Goal: Transaction & Acquisition: Download file/media

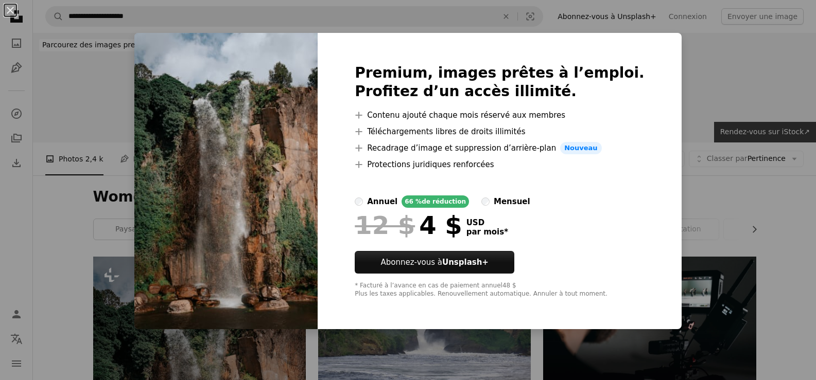
scroll to position [227, 0]
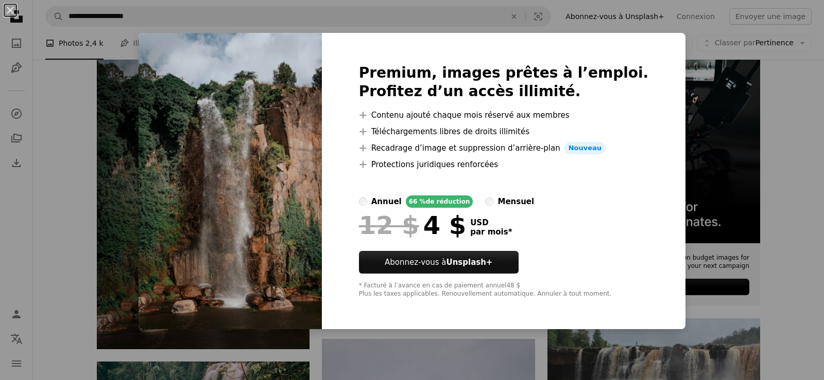
click at [310, 260] on img at bounding box center [229, 181] width 183 height 297
click at [737, 117] on div "An X shape Premium, images prêtes à l’emploi. Profitez d’un accès illimité. A p…" at bounding box center [412, 190] width 824 height 380
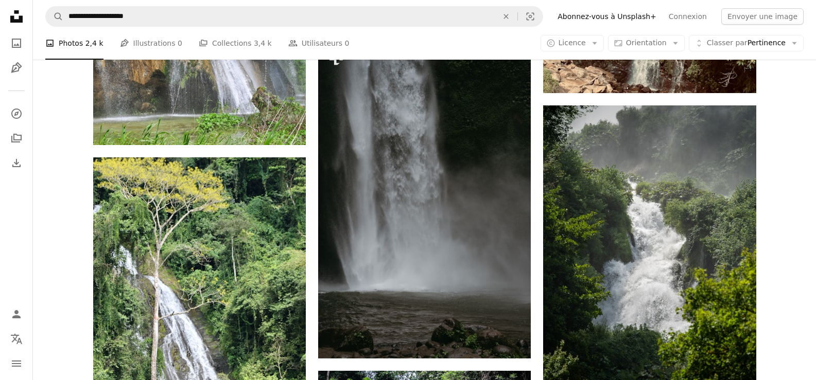
scroll to position [1009, 0]
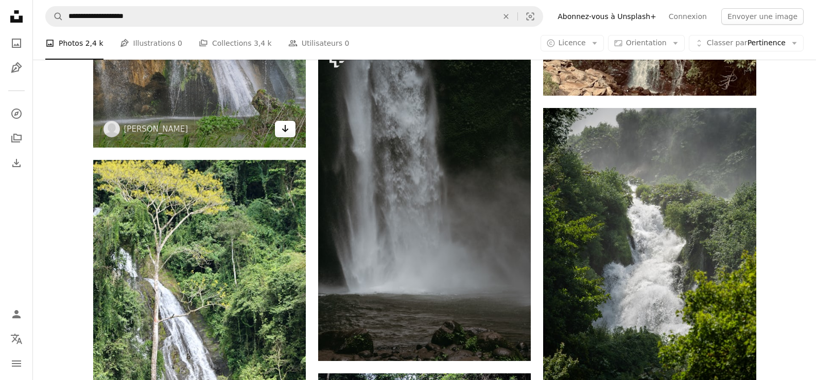
click at [279, 133] on link "Arrow pointing down" at bounding box center [285, 129] width 21 height 16
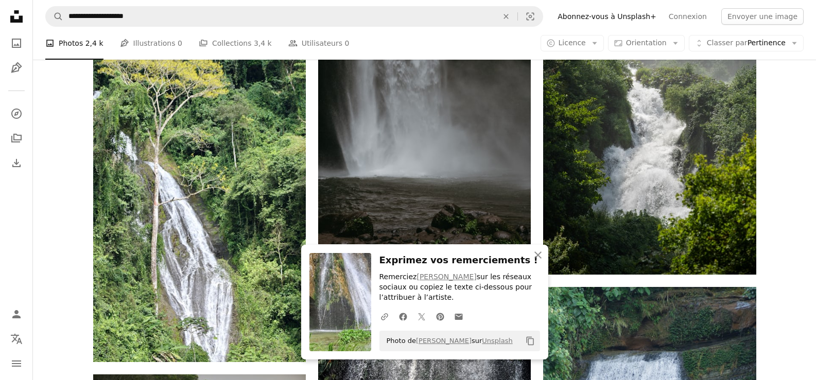
scroll to position [1215, 0]
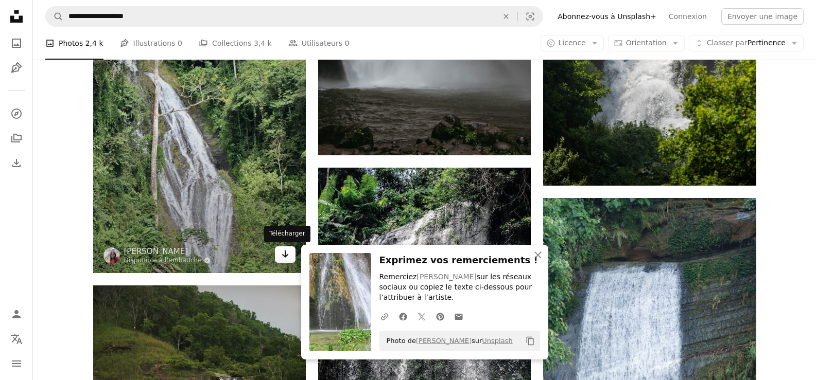
click at [279, 255] on link "Arrow pointing down" at bounding box center [285, 255] width 21 height 16
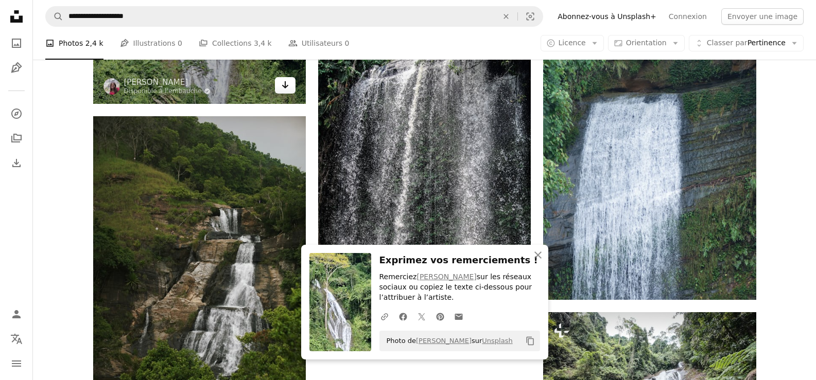
scroll to position [1400, 0]
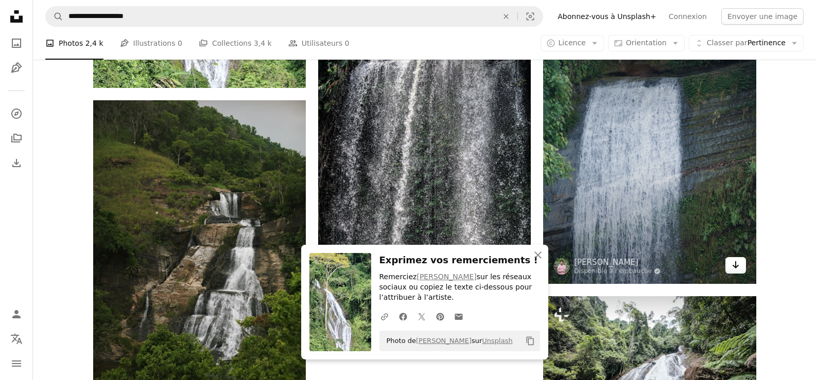
click at [738, 262] on icon "Arrow pointing down" at bounding box center [736, 265] width 8 height 12
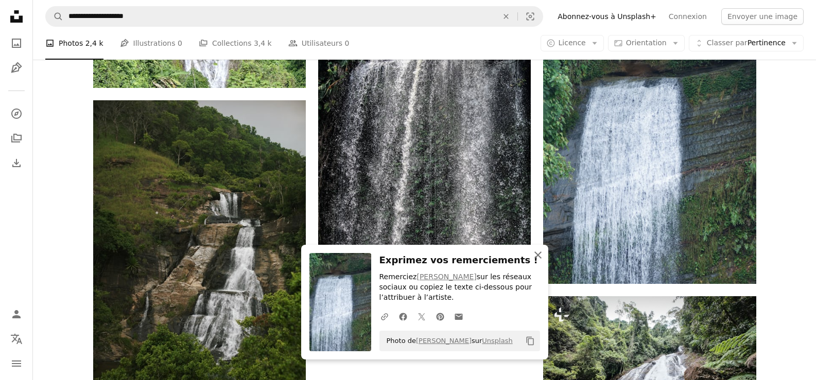
click at [539, 257] on icon "button" at bounding box center [537, 255] width 7 height 7
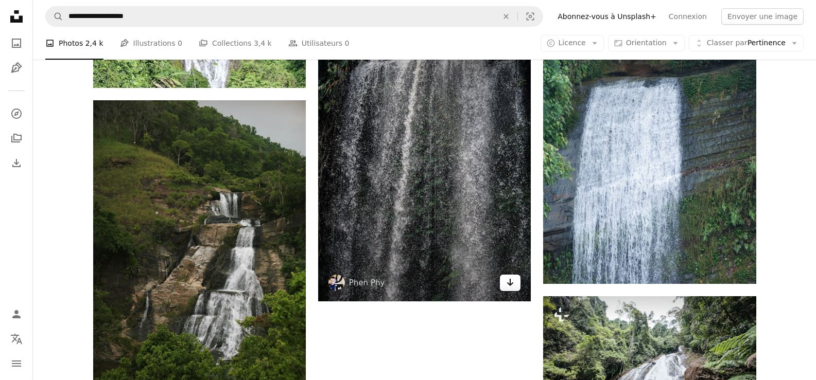
click at [508, 281] on icon "Arrow pointing down" at bounding box center [510, 282] width 8 height 12
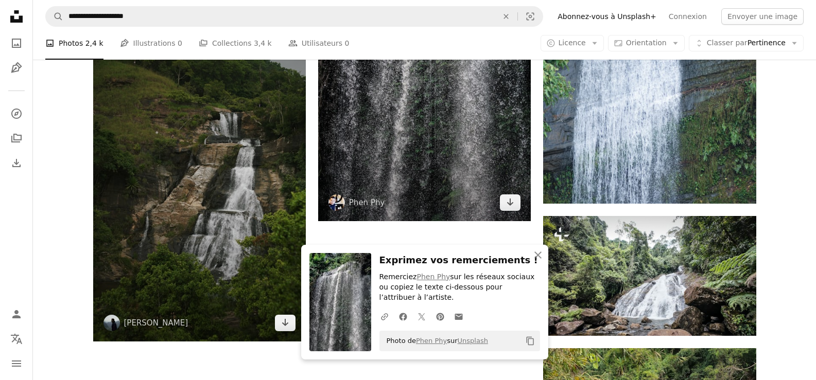
scroll to position [1483, 0]
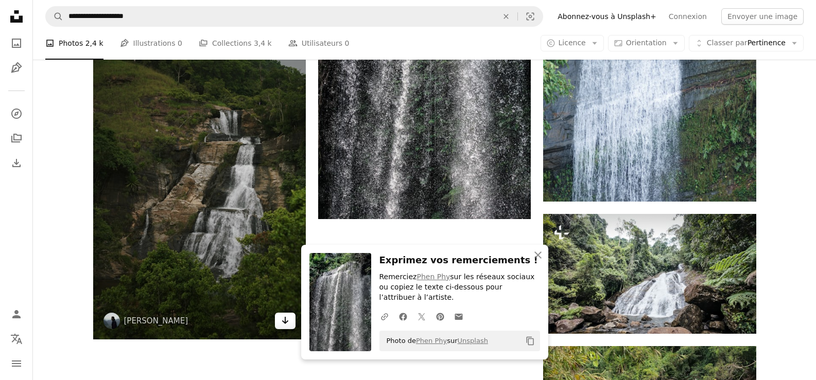
click at [284, 321] on icon "Arrow pointing down" at bounding box center [285, 321] width 8 height 12
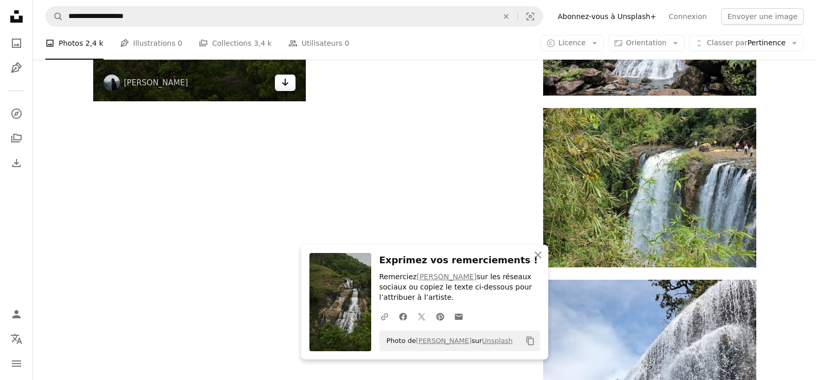
scroll to position [1812, 0]
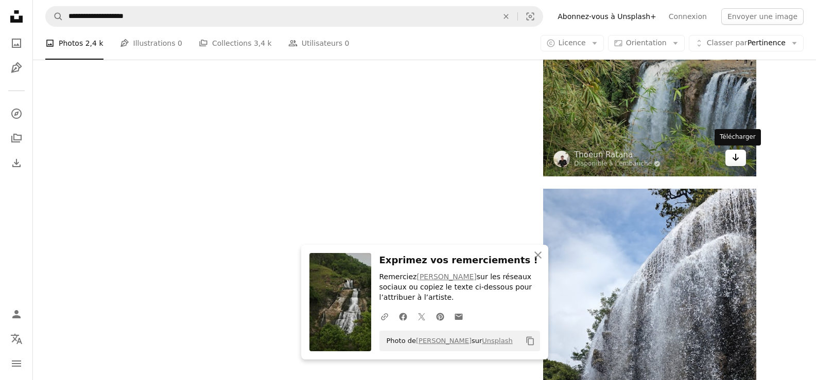
click at [738, 161] on icon "Arrow pointing down" at bounding box center [736, 157] width 8 height 12
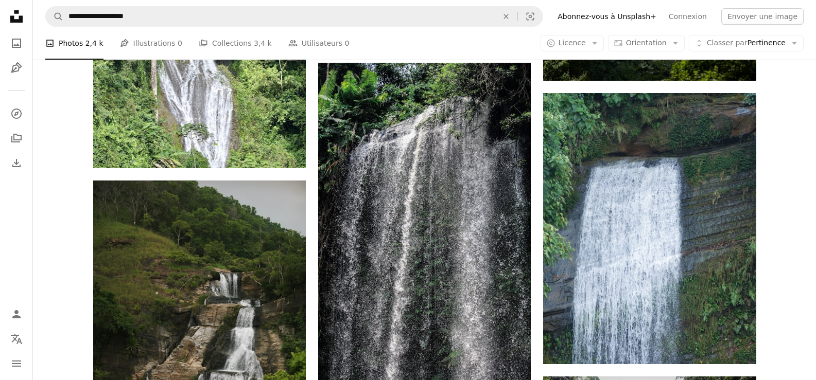
scroll to position [1318, 0]
